Goal: Information Seeking & Learning: Learn about a topic

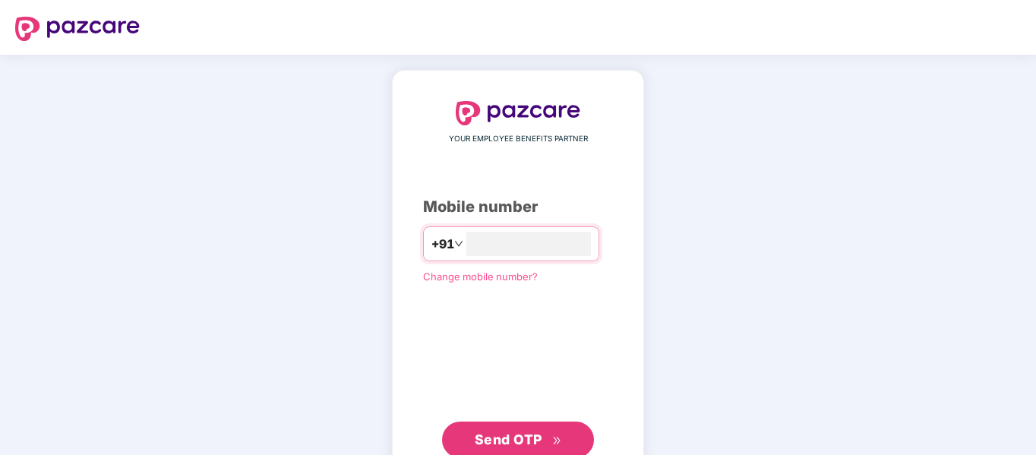
scroll to position [49, 0]
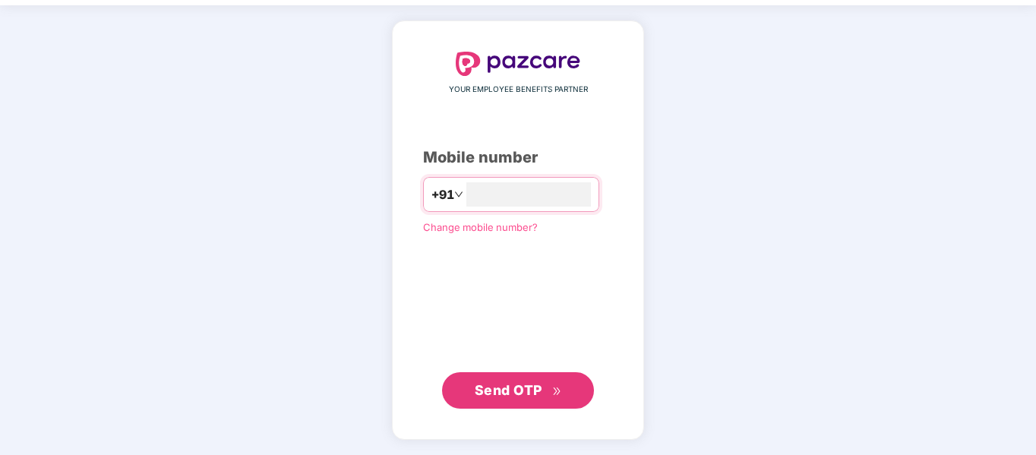
type input "**********"
click at [505, 387] on span "Send OTP" at bounding box center [509, 390] width 68 height 16
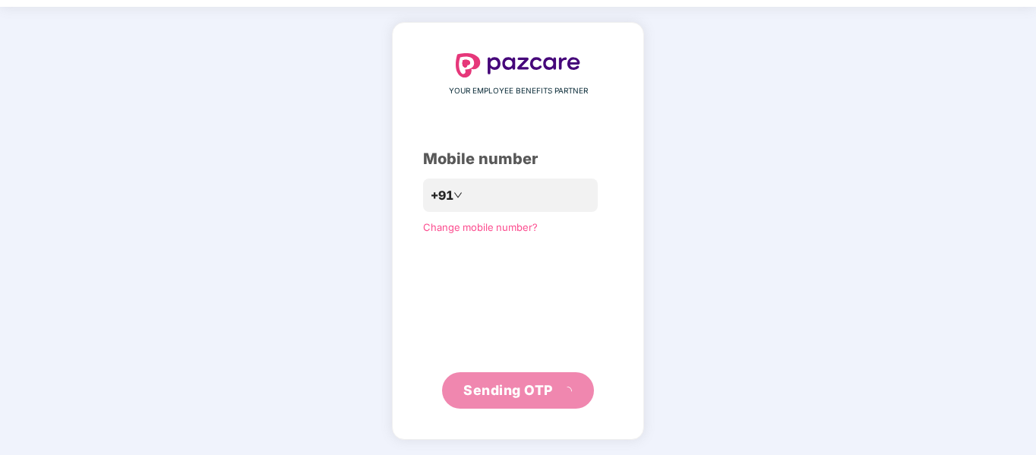
scroll to position [40, 0]
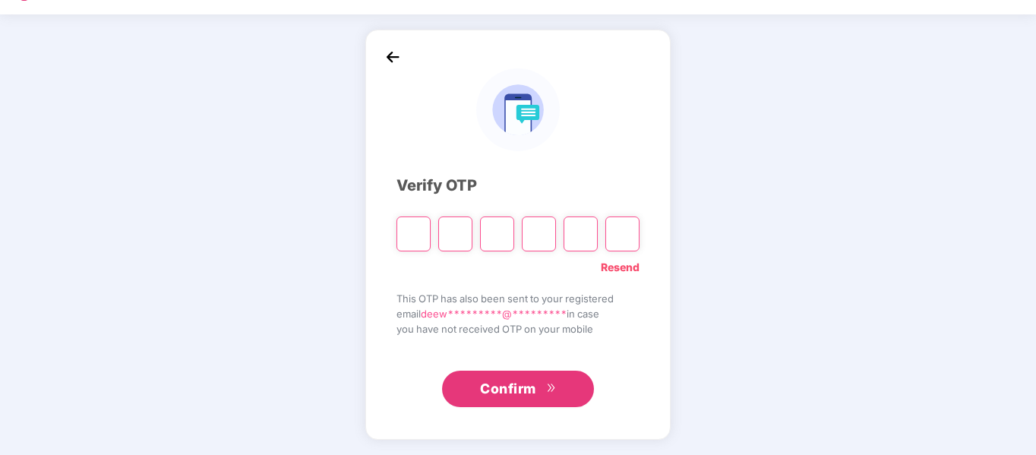
type input "*"
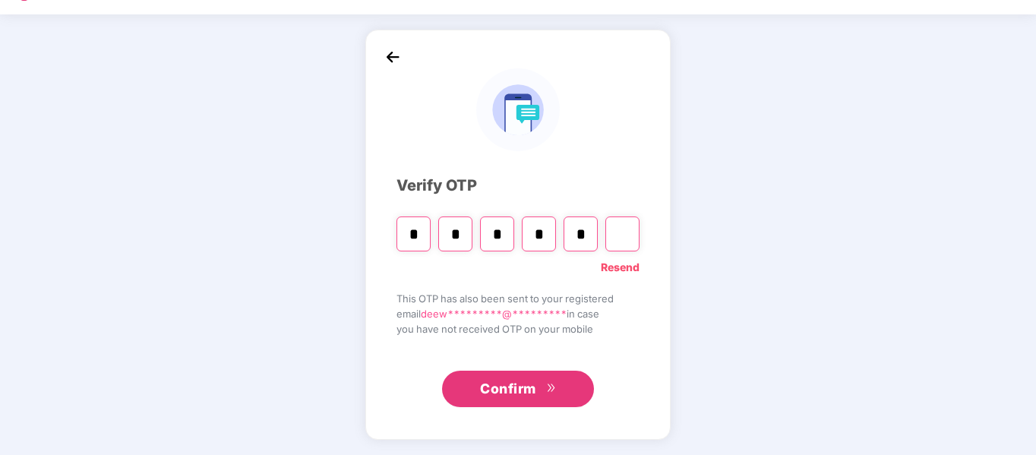
type input "*"
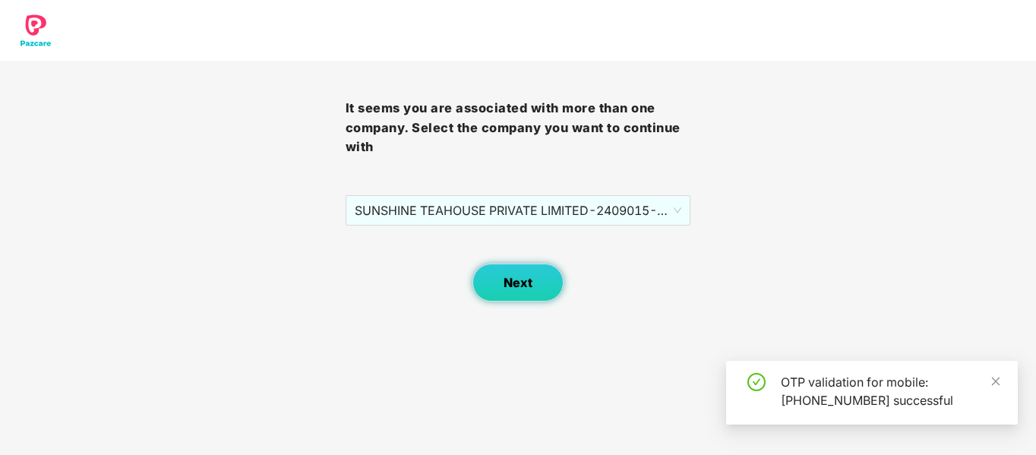
click at [508, 288] on span "Next" at bounding box center [518, 283] width 29 height 14
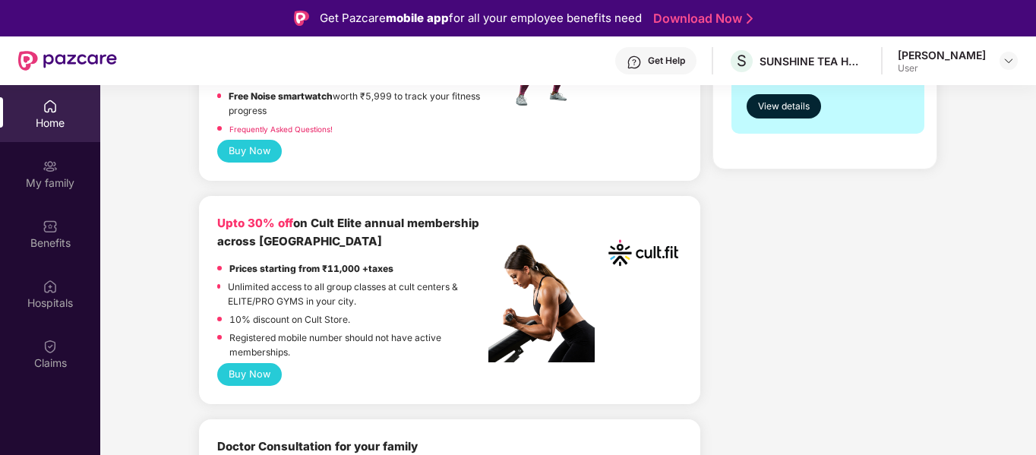
scroll to position [544, 0]
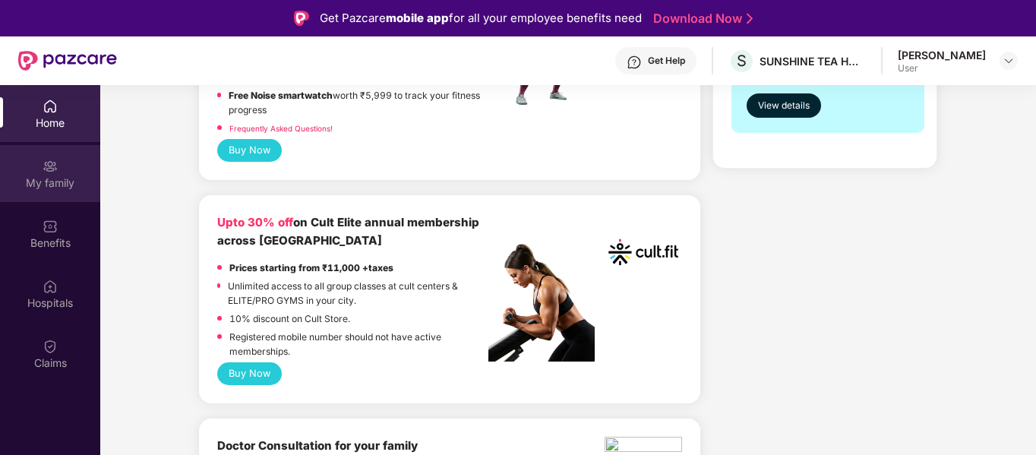
click at [34, 168] on div "My family" at bounding box center [50, 173] width 100 height 57
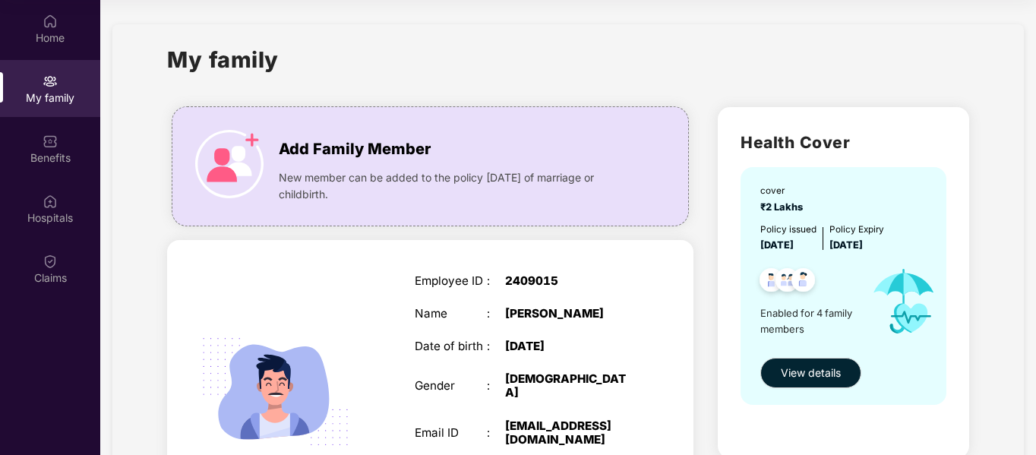
click at [396, 315] on div "SELF Employee ID : 2409015 Name : [PERSON_NAME] Date of birth : [DEMOGRAPHIC_DA…" at bounding box center [430, 408] width 526 height 336
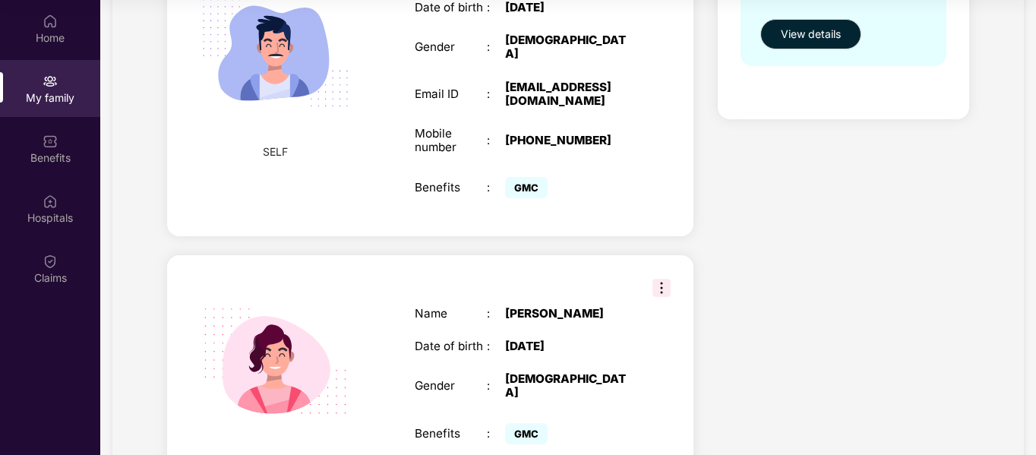
scroll to position [347, 0]
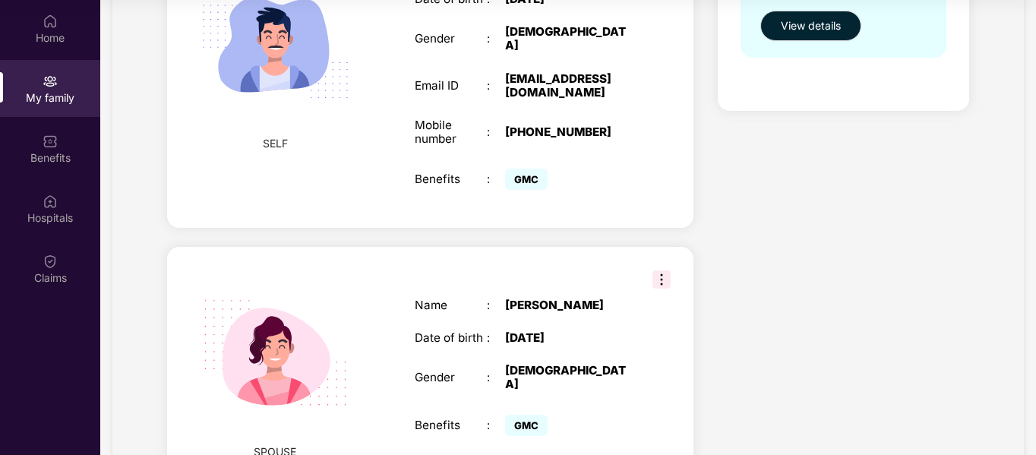
click at [659, 270] on img at bounding box center [661, 279] width 18 height 18
click at [614, 336] on div "[DATE]" at bounding box center [568, 338] width 127 height 14
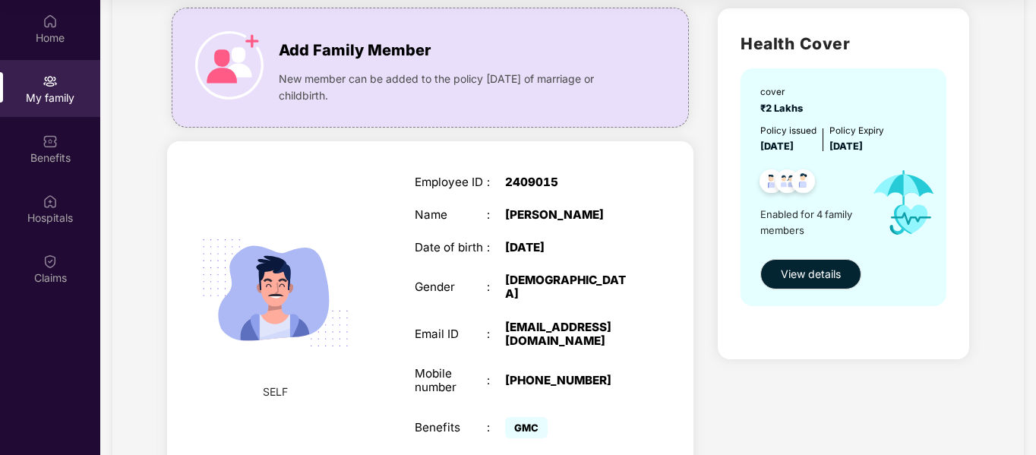
scroll to position [98, 0]
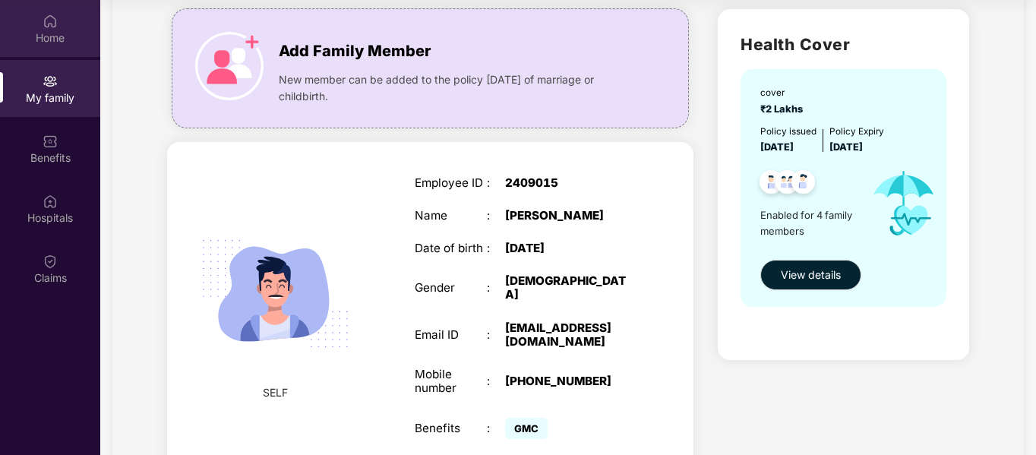
click at [60, 18] on div "Home" at bounding box center [50, 28] width 100 height 57
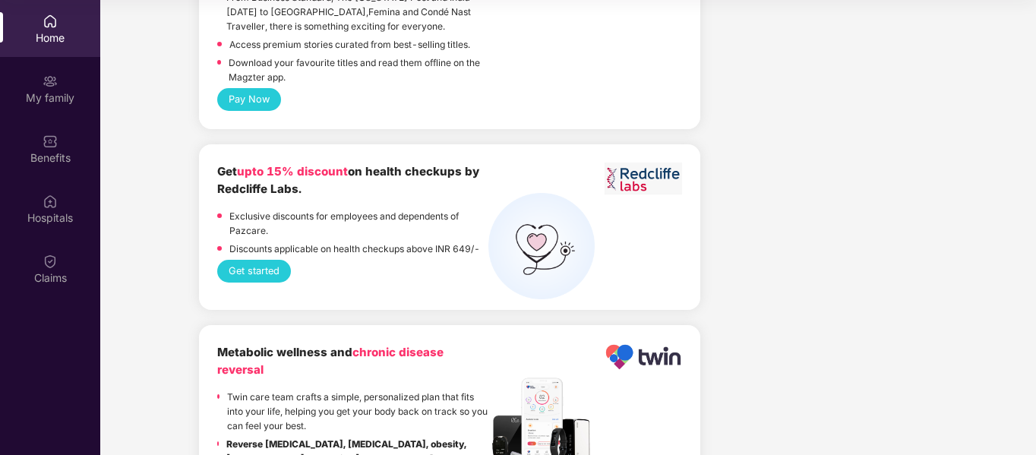
scroll to position [3403, 0]
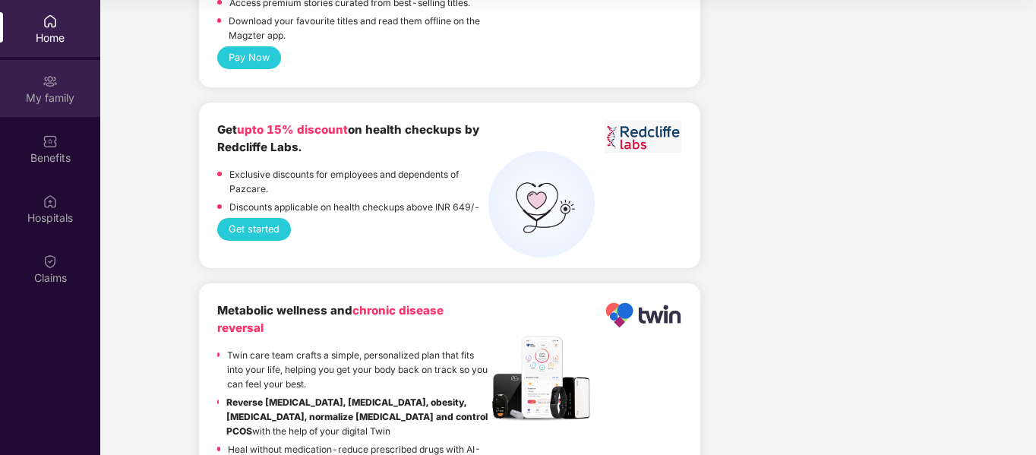
click at [44, 96] on div "My family" at bounding box center [50, 97] width 100 height 15
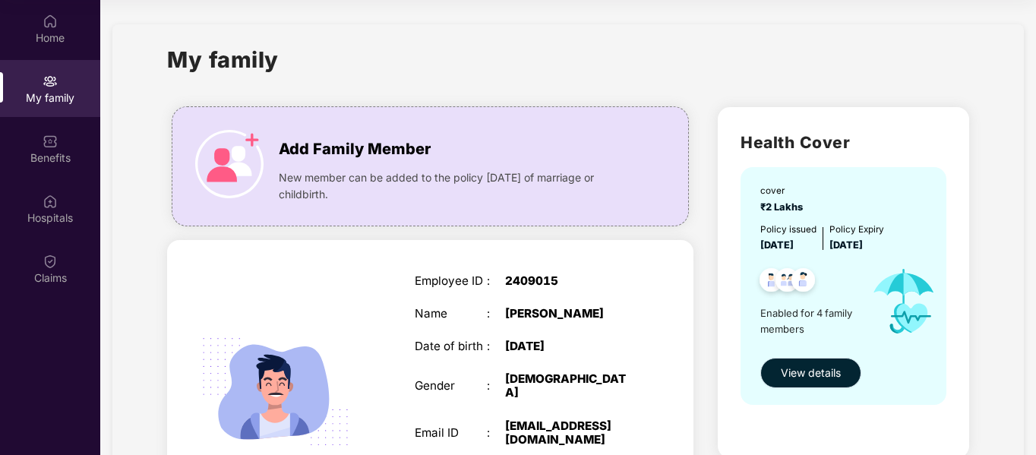
click at [829, 363] on button "View details" at bounding box center [810, 373] width 101 height 30
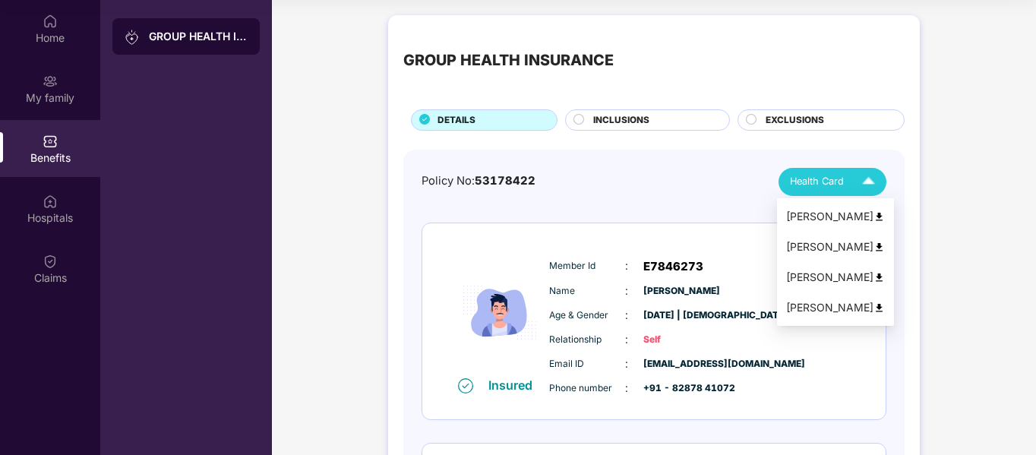
click at [873, 219] on img at bounding box center [878, 216] width 11 height 11
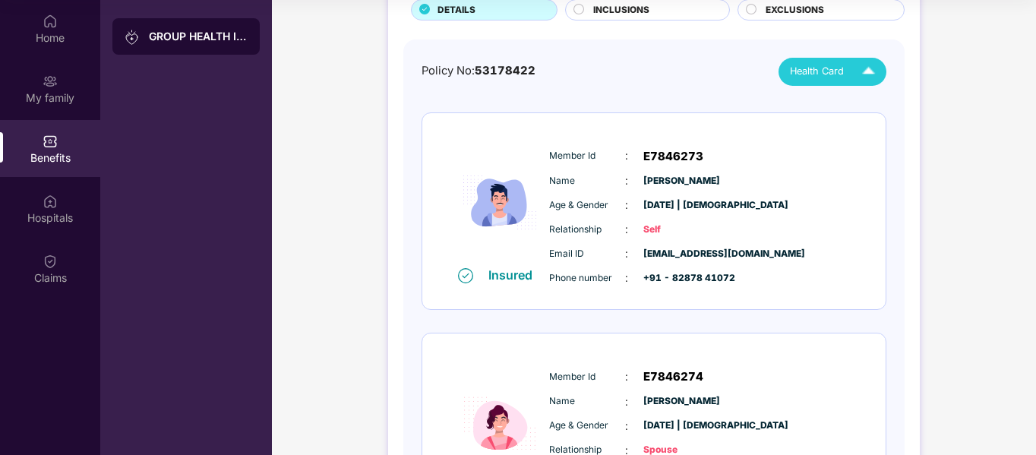
scroll to position [147, 0]
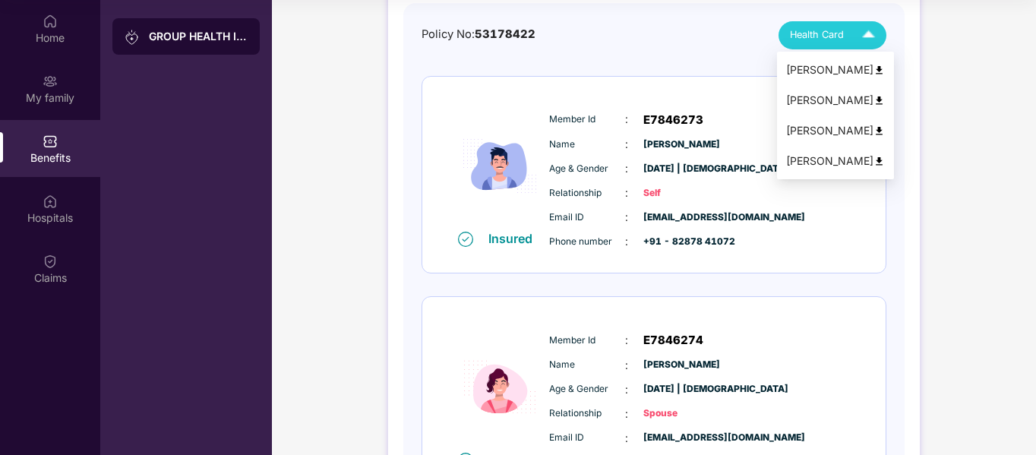
click at [865, 40] on img at bounding box center [868, 35] width 27 height 27
click at [845, 98] on div "[PERSON_NAME]" at bounding box center [835, 100] width 99 height 17
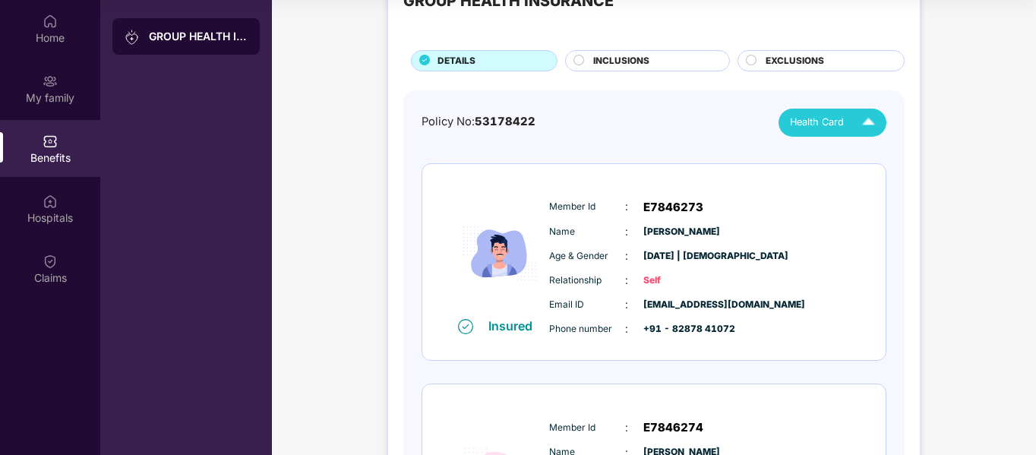
scroll to position [30, 0]
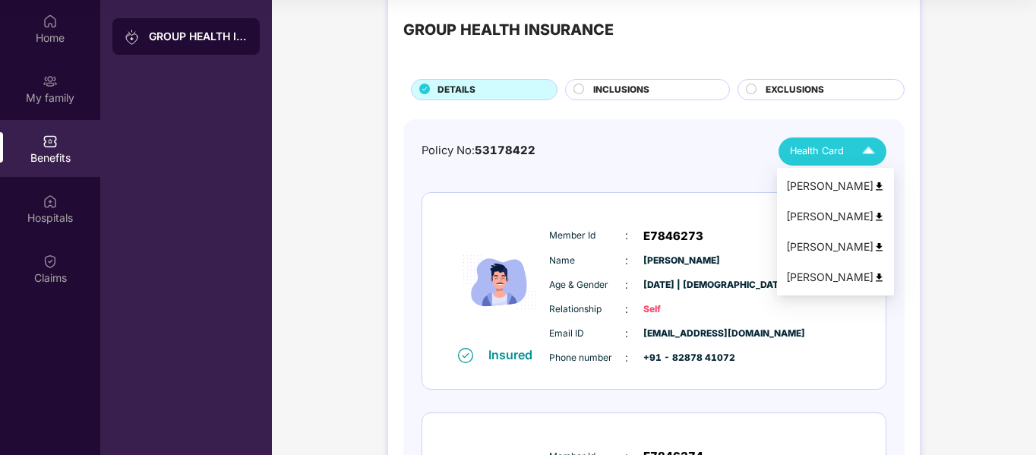
click at [873, 244] on img at bounding box center [878, 247] width 11 height 11
click at [867, 150] on img at bounding box center [868, 151] width 27 height 27
click at [857, 273] on div "[PERSON_NAME]" at bounding box center [835, 277] width 99 height 17
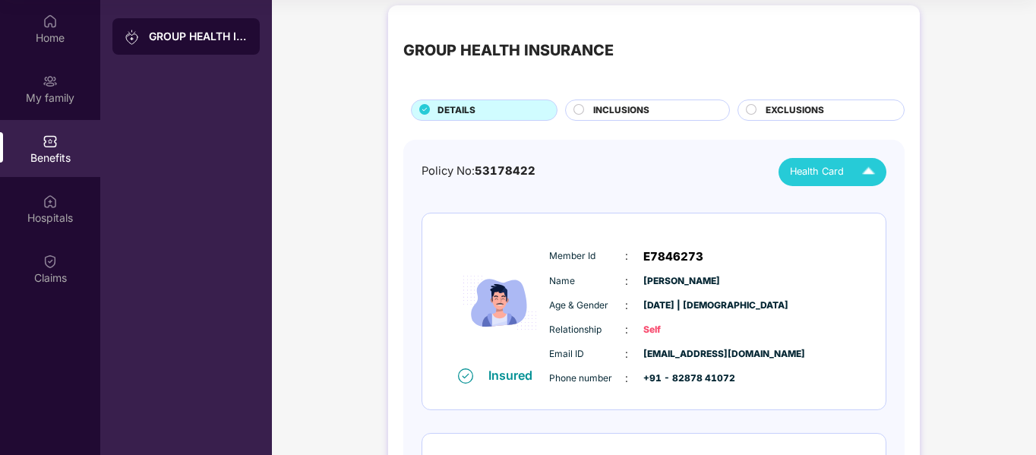
scroll to position [0, 0]
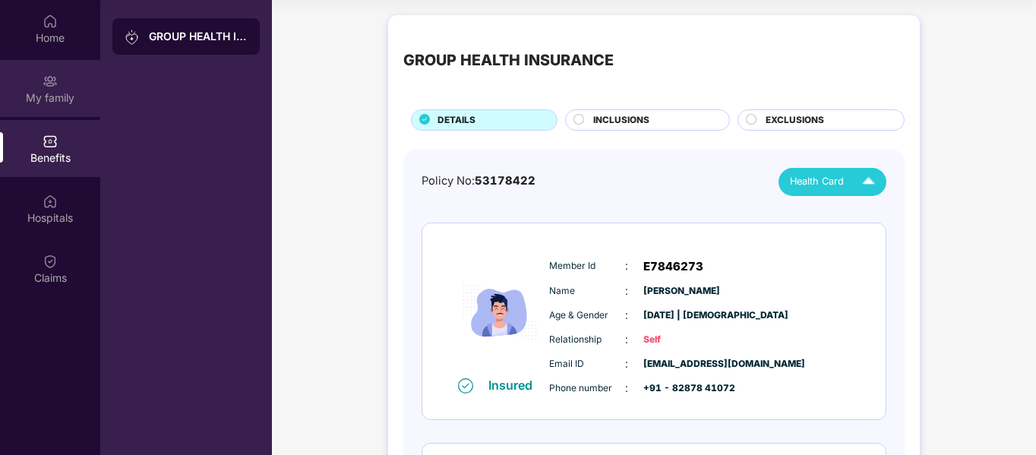
click at [66, 91] on div "My family" at bounding box center [50, 97] width 100 height 15
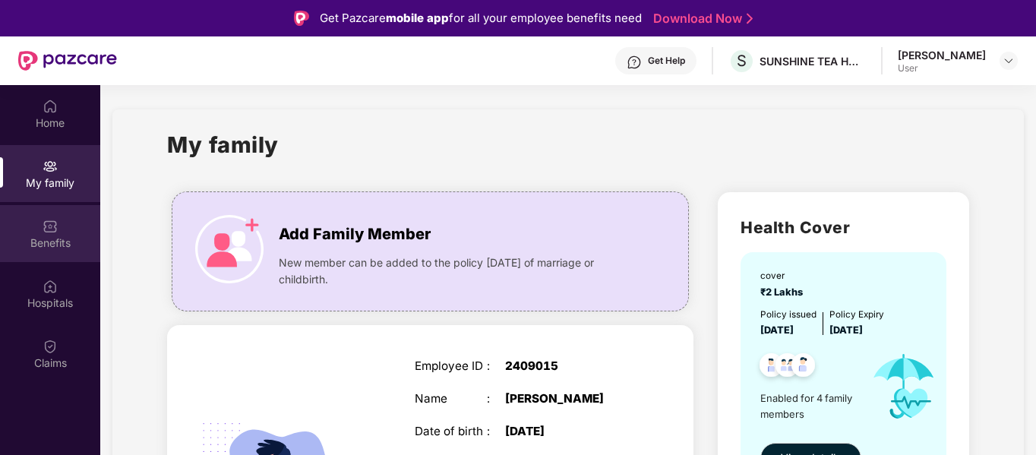
click at [60, 232] on div "Benefits" at bounding box center [50, 233] width 100 height 57
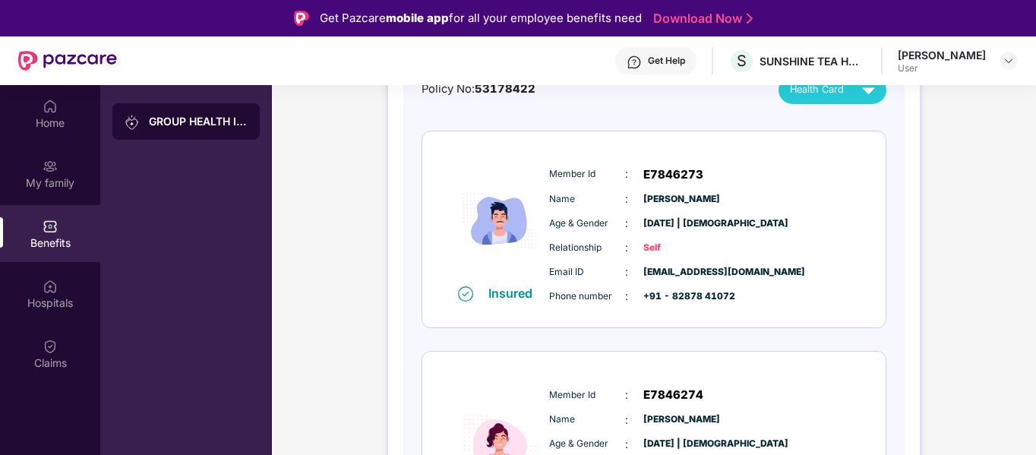
scroll to position [248, 0]
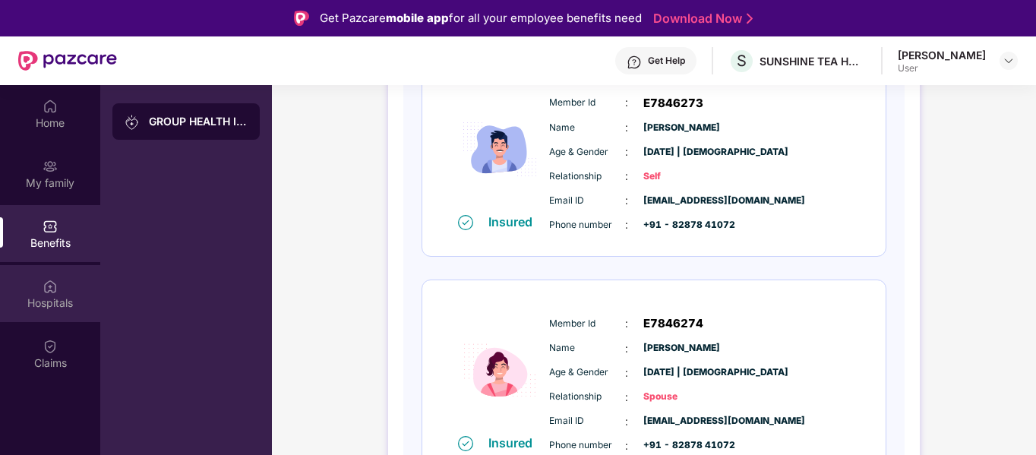
click at [58, 276] on div "Hospitals" at bounding box center [50, 293] width 100 height 57
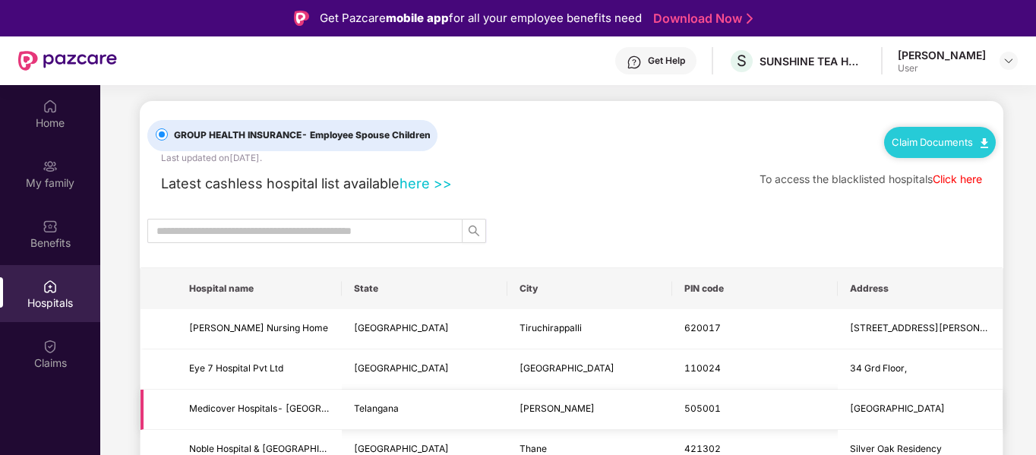
scroll to position [0, 0]
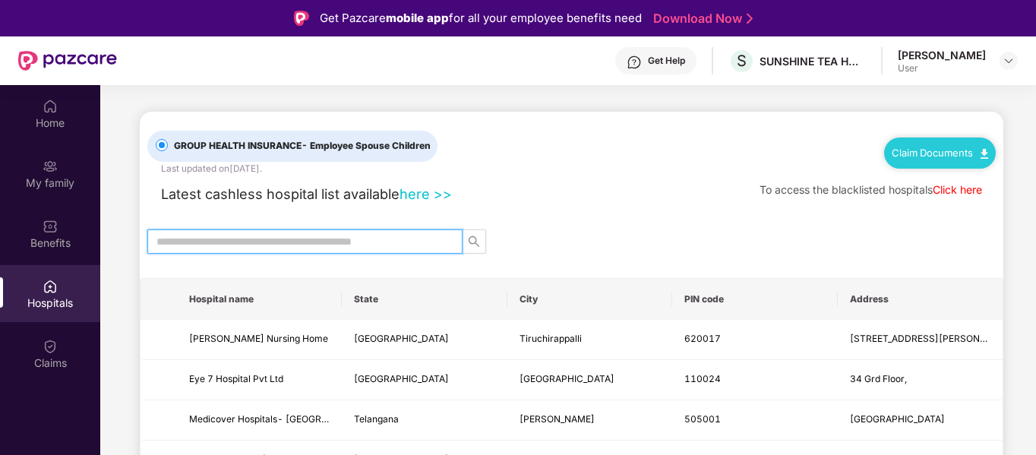
click at [393, 249] on input "text" at bounding box center [298, 241] width 285 height 17
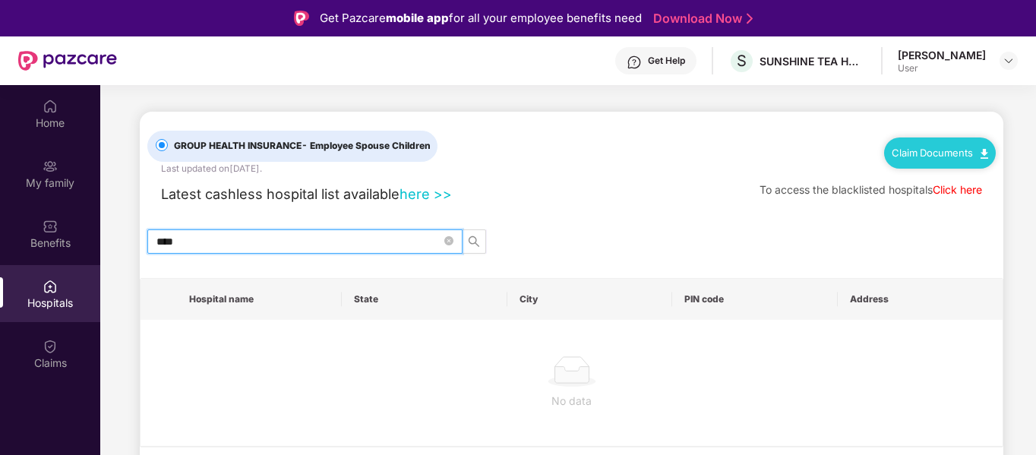
type input "***"
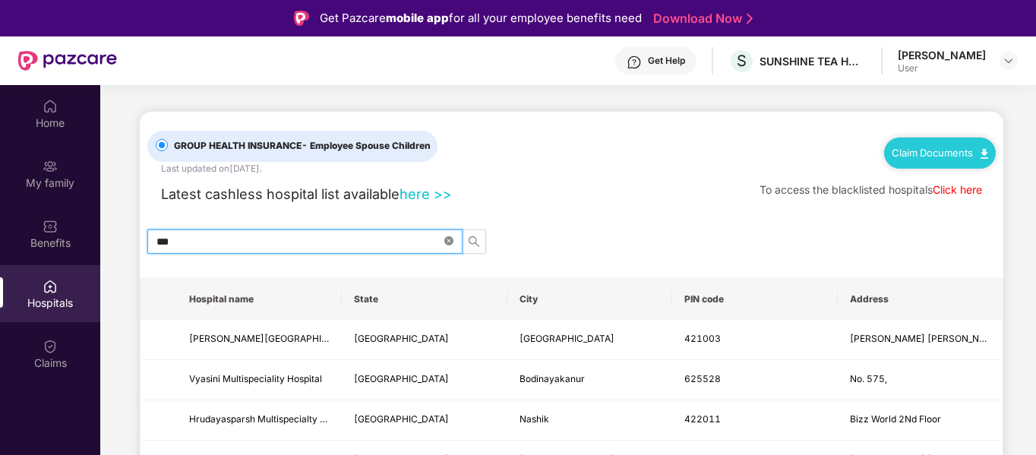
click at [447, 237] on icon "close-circle" at bounding box center [448, 240] width 9 height 9
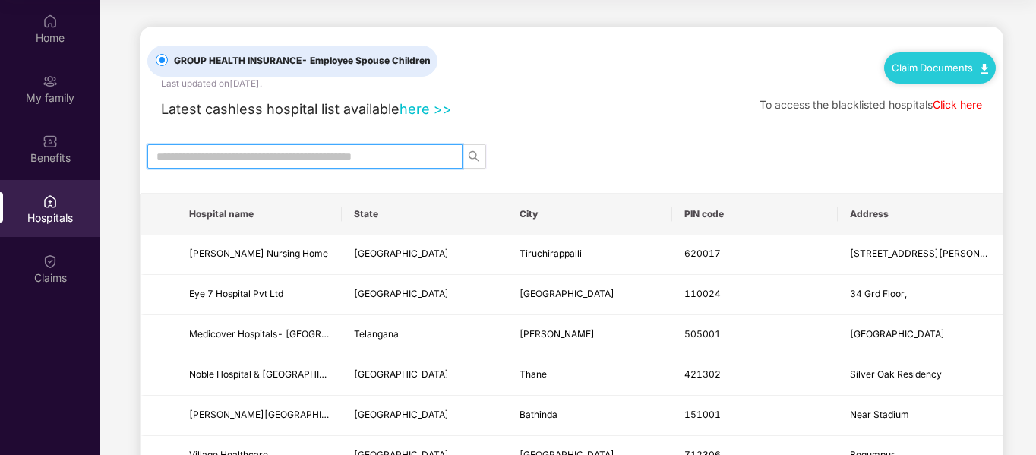
click at [167, 159] on input "text" at bounding box center [298, 156] width 285 height 17
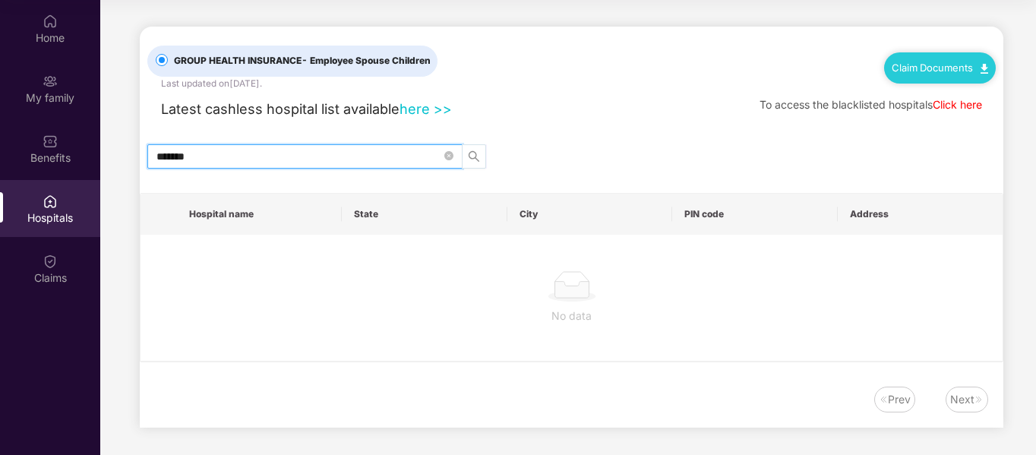
click at [480, 159] on span "search" at bounding box center [474, 156] width 23 height 12
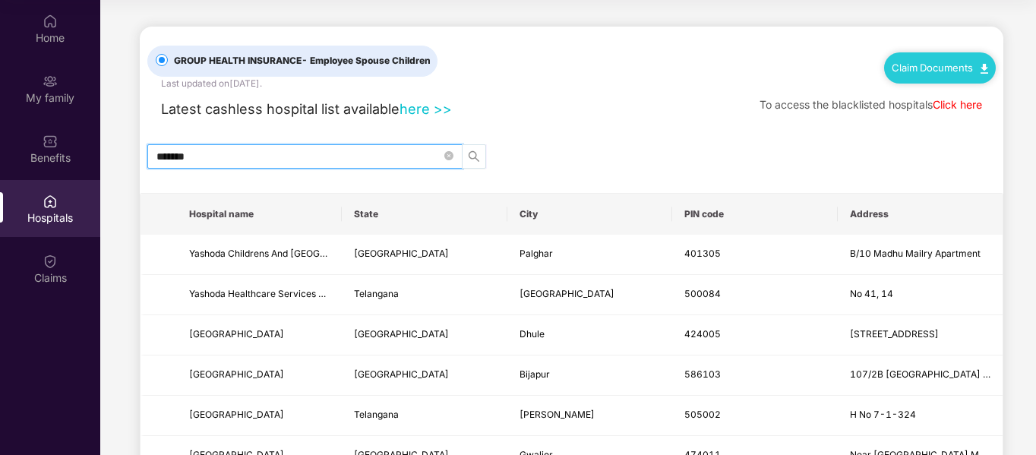
click at [477, 157] on icon "search" at bounding box center [474, 156] width 12 height 12
type input "*******"
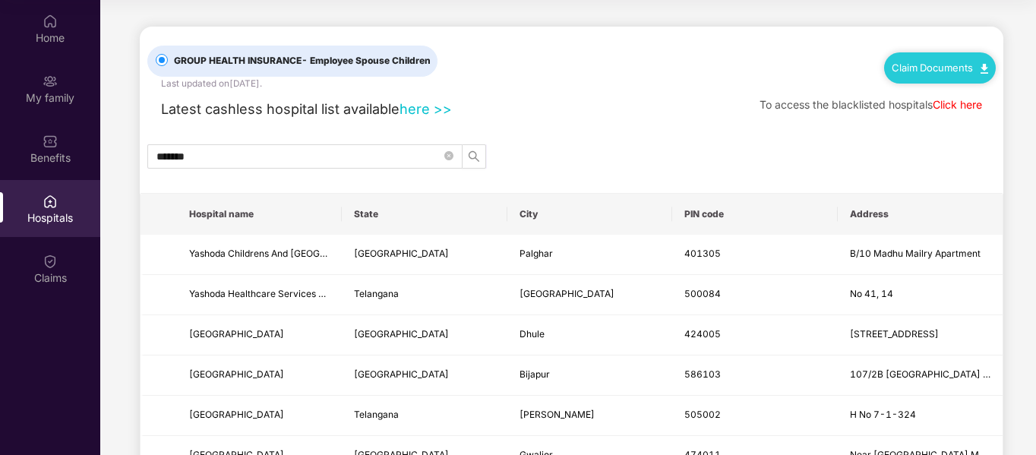
click at [52, 266] on img at bounding box center [50, 261] width 15 height 15
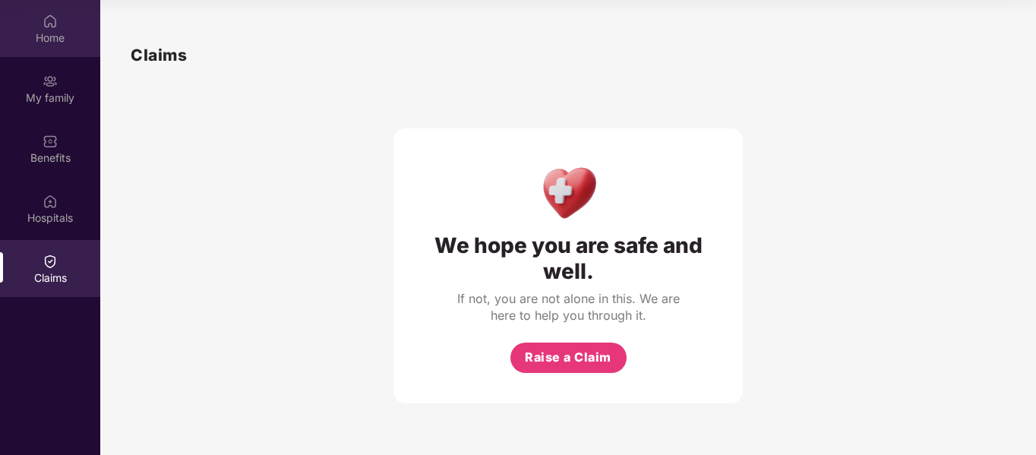
click at [48, 32] on div "Home" at bounding box center [50, 37] width 100 height 15
